Goal: Transaction & Acquisition: Purchase product/service

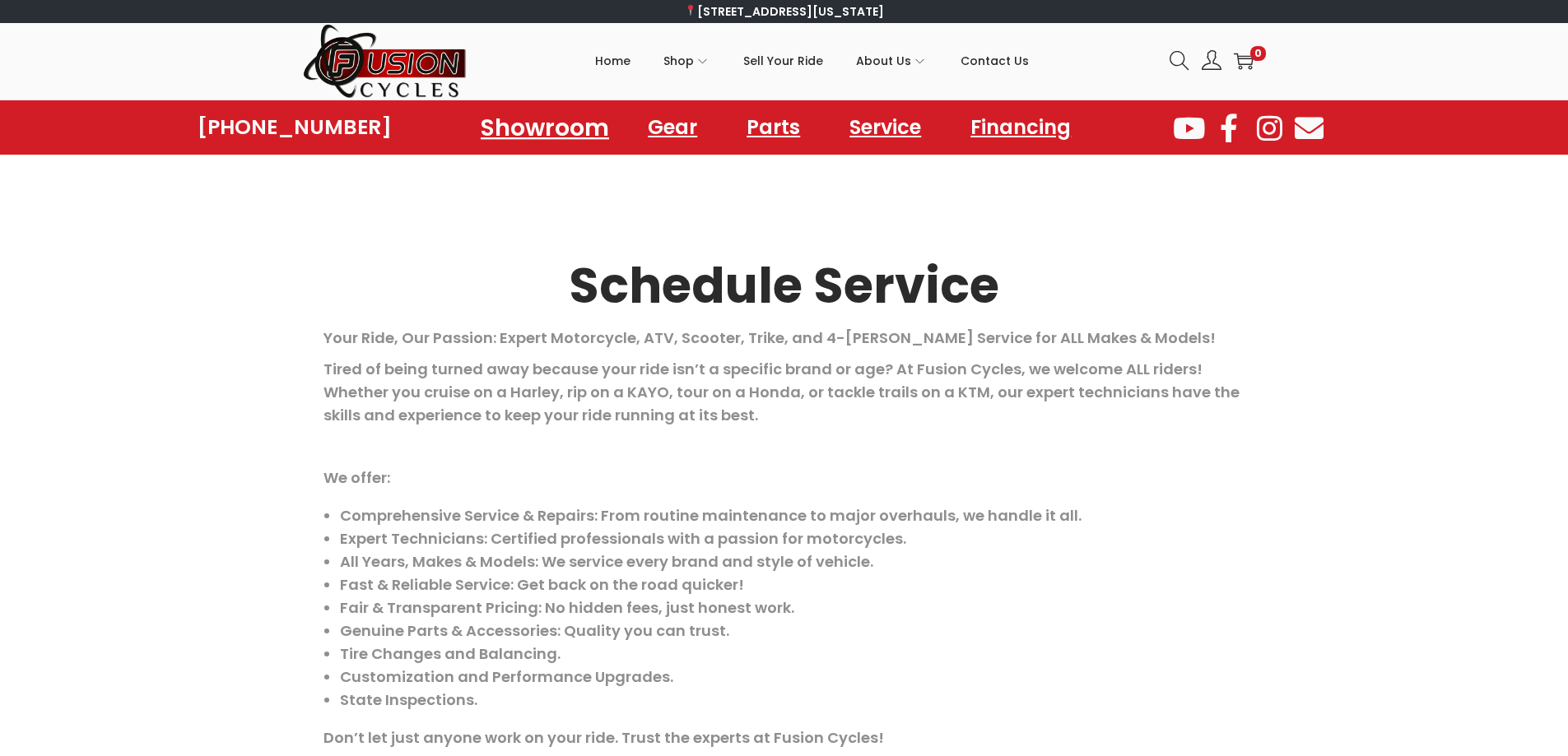
click at [553, 130] on link "Showroom" at bounding box center [545, 127] width 168 height 46
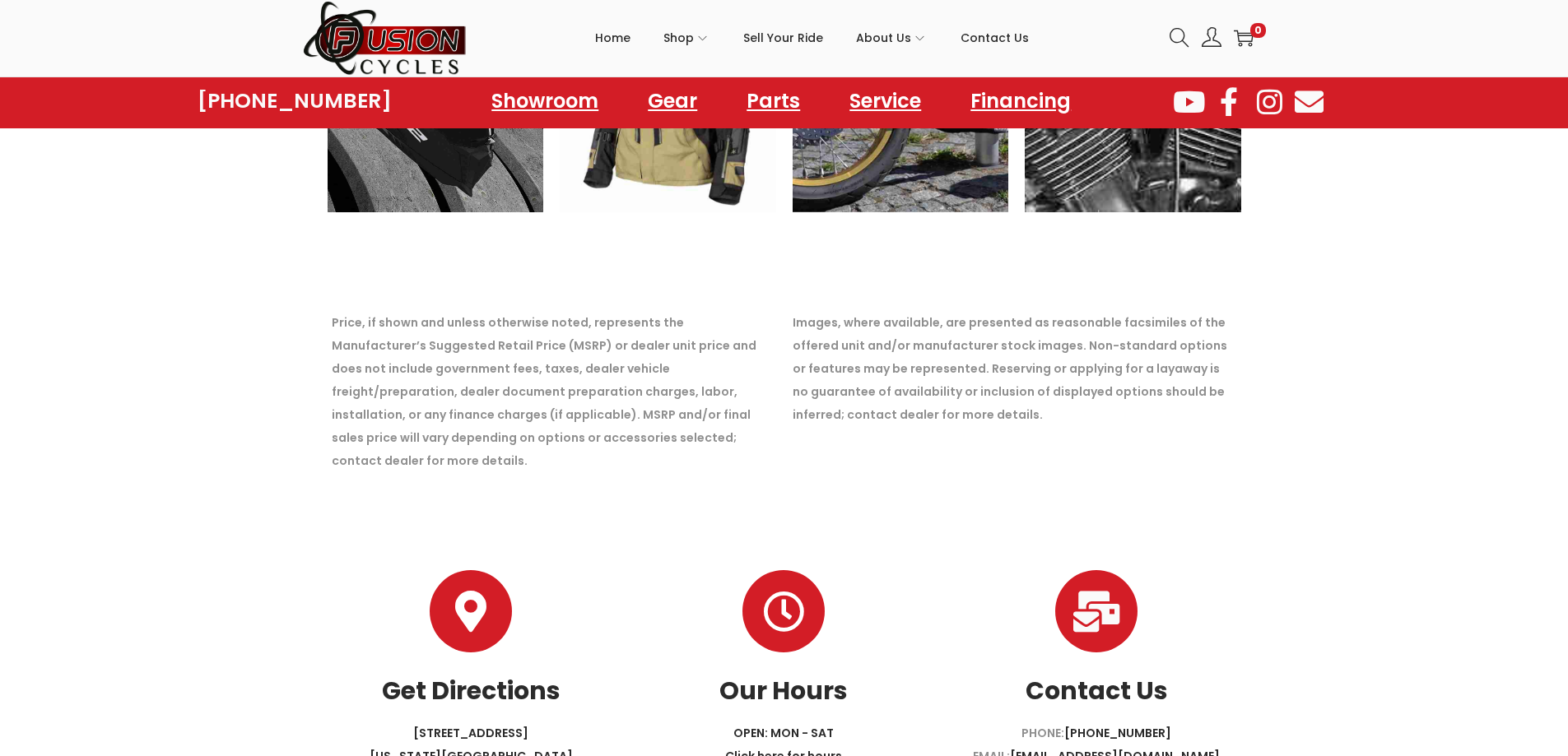
scroll to position [5919, 0]
